Goal: Information Seeking & Learning: Check status

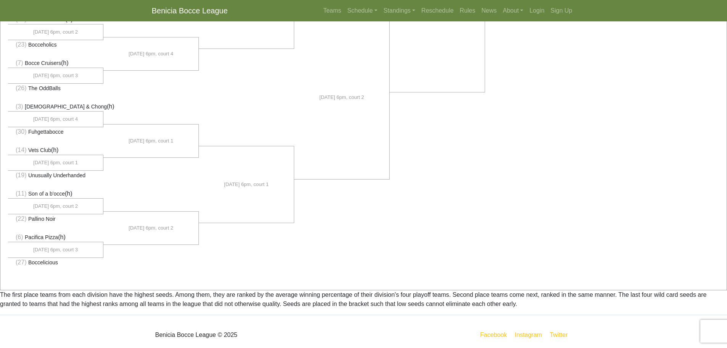
scroll to position [523, 0]
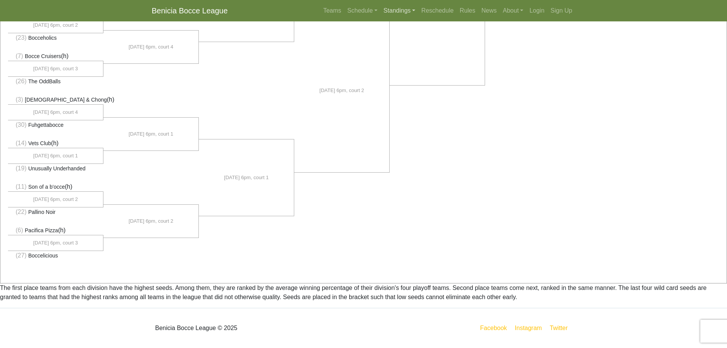
click at [408, 13] on link "Standings" at bounding box center [400, 10] width 38 height 15
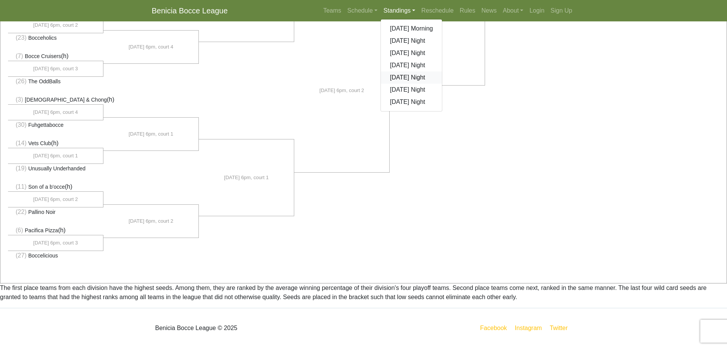
click at [418, 76] on link "[DATE] Night" at bounding box center [411, 77] width 61 height 12
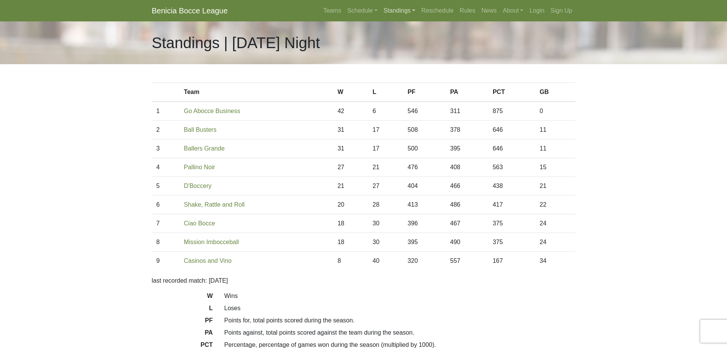
click at [397, 17] on link "Standings" at bounding box center [400, 10] width 38 height 15
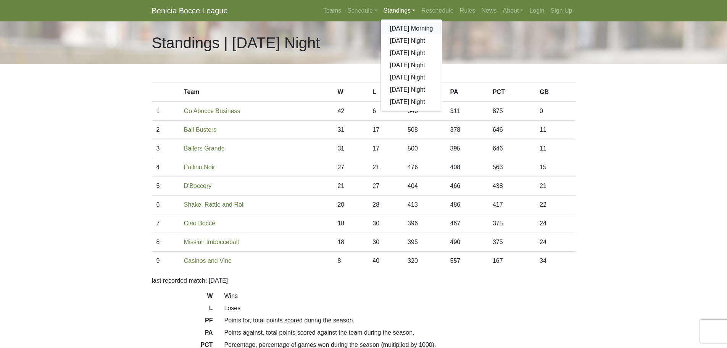
click at [400, 30] on link "[DATE] Morning" at bounding box center [411, 29] width 61 height 12
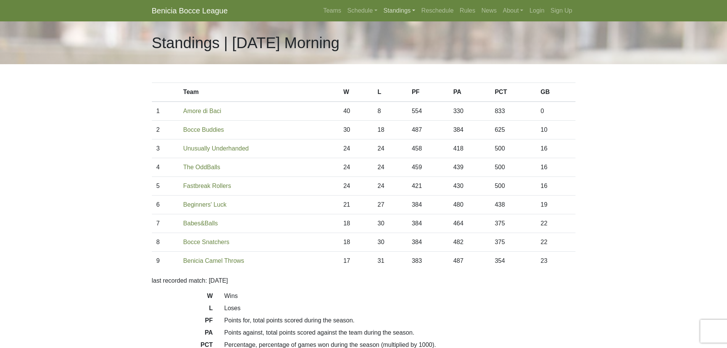
click at [395, 12] on link "Standings" at bounding box center [400, 10] width 38 height 15
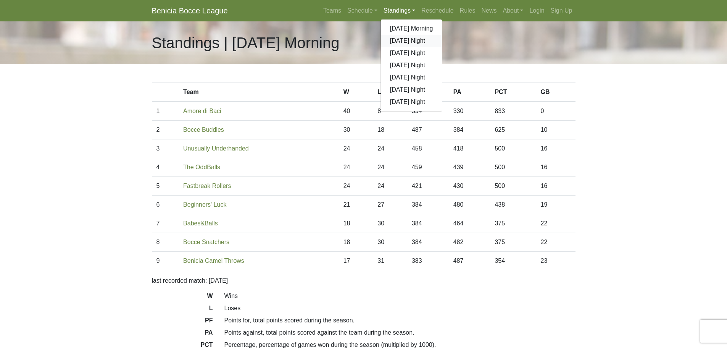
click at [402, 37] on link "[DATE] Night" at bounding box center [411, 41] width 61 height 12
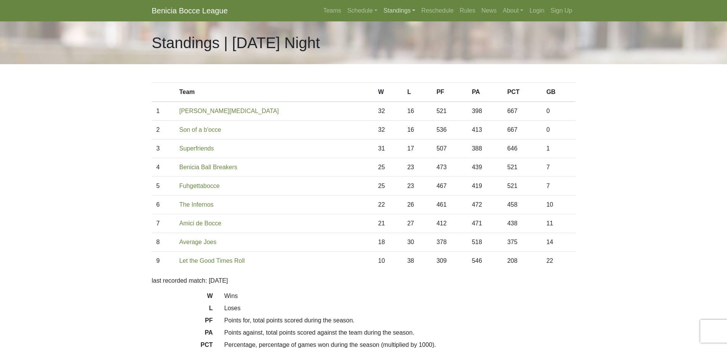
click at [405, 10] on link "Standings" at bounding box center [400, 10] width 38 height 15
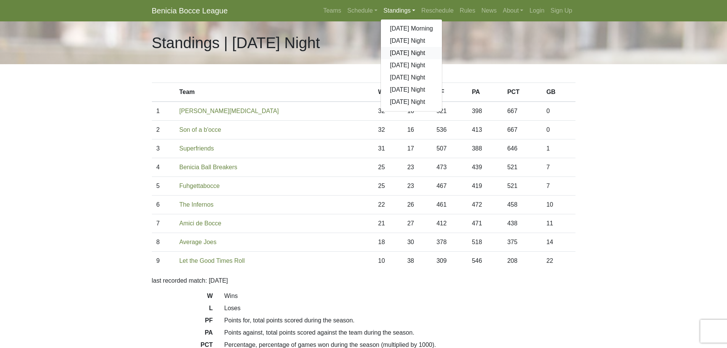
click at [400, 52] on link "[DATE] Night" at bounding box center [411, 53] width 61 height 12
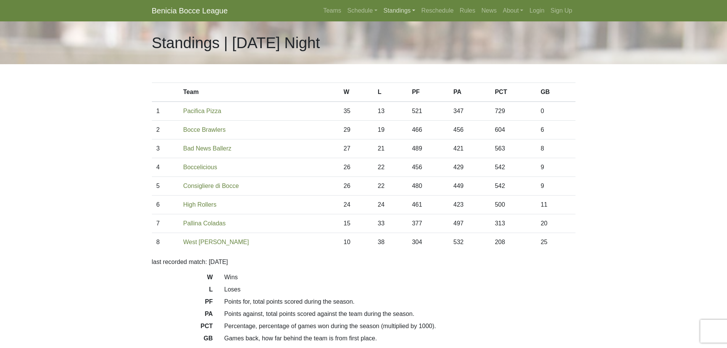
click at [407, 10] on link "Standings" at bounding box center [400, 10] width 38 height 15
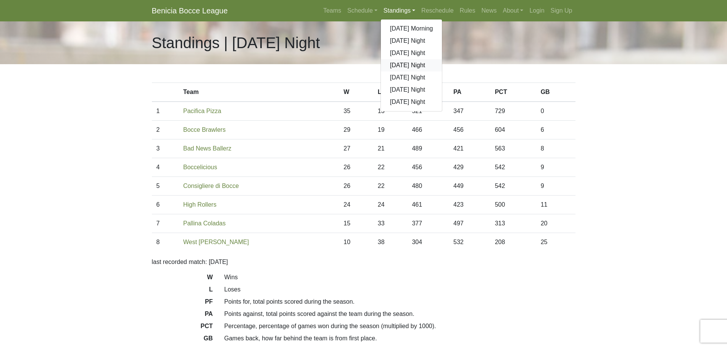
click at [405, 64] on link "[DATE] Night" at bounding box center [411, 65] width 61 height 12
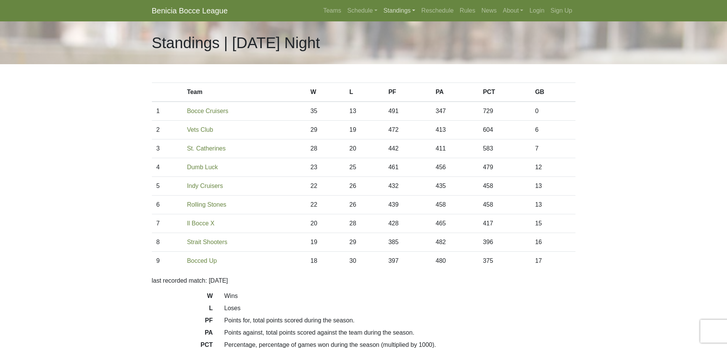
click at [408, 10] on link "Standings" at bounding box center [400, 10] width 38 height 15
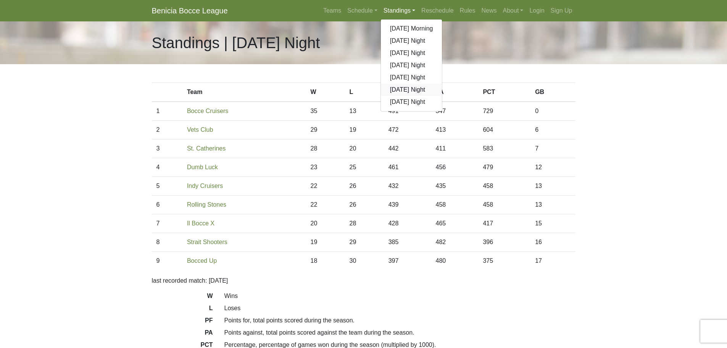
click at [400, 90] on link "[DATE] Night" at bounding box center [411, 90] width 61 height 12
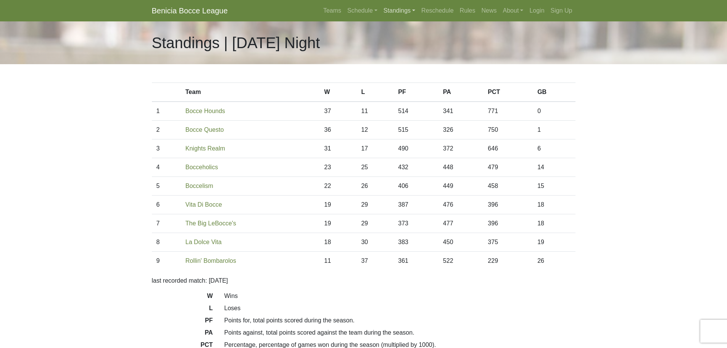
click at [400, 9] on link "Standings" at bounding box center [400, 10] width 38 height 15
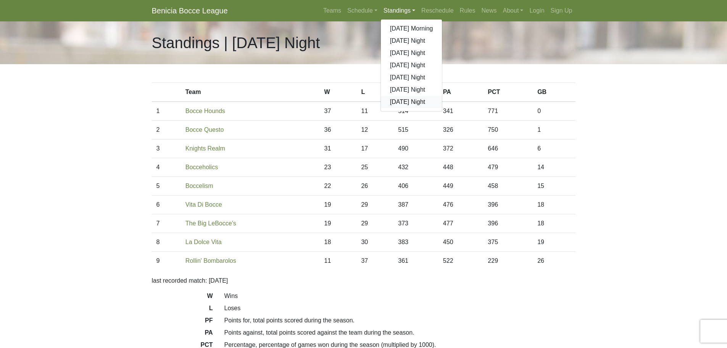
click at [408, 99] on link "[DATE] Night" at bounding box center [411, 102] width 61 height 12
